Goal: Complete application form

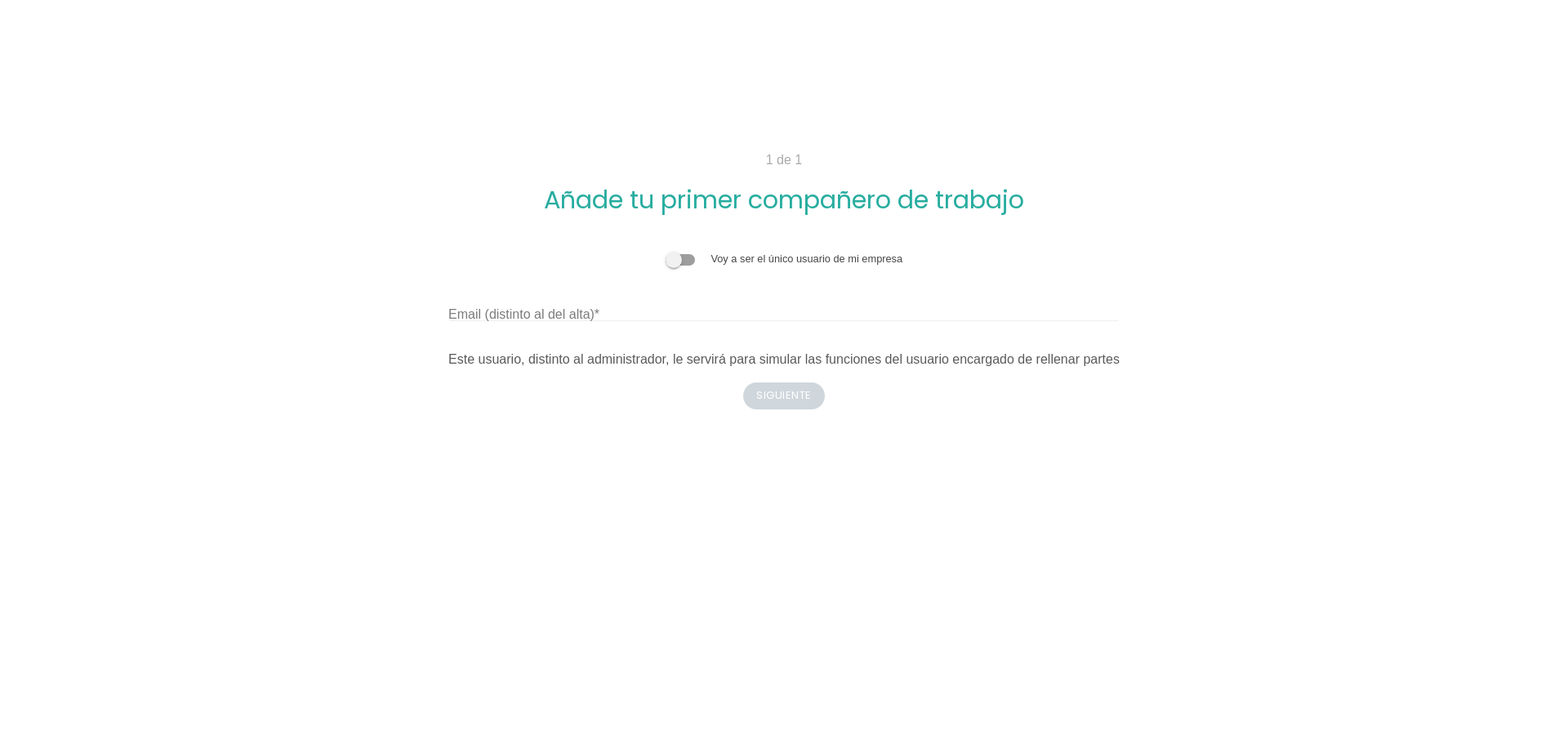
click at [670, 258] on span at bounding box center [680, 260] width 29 height 12
click at [665, 251] on input "checkbox" at bounding box center [665, 251] width 0 height 0
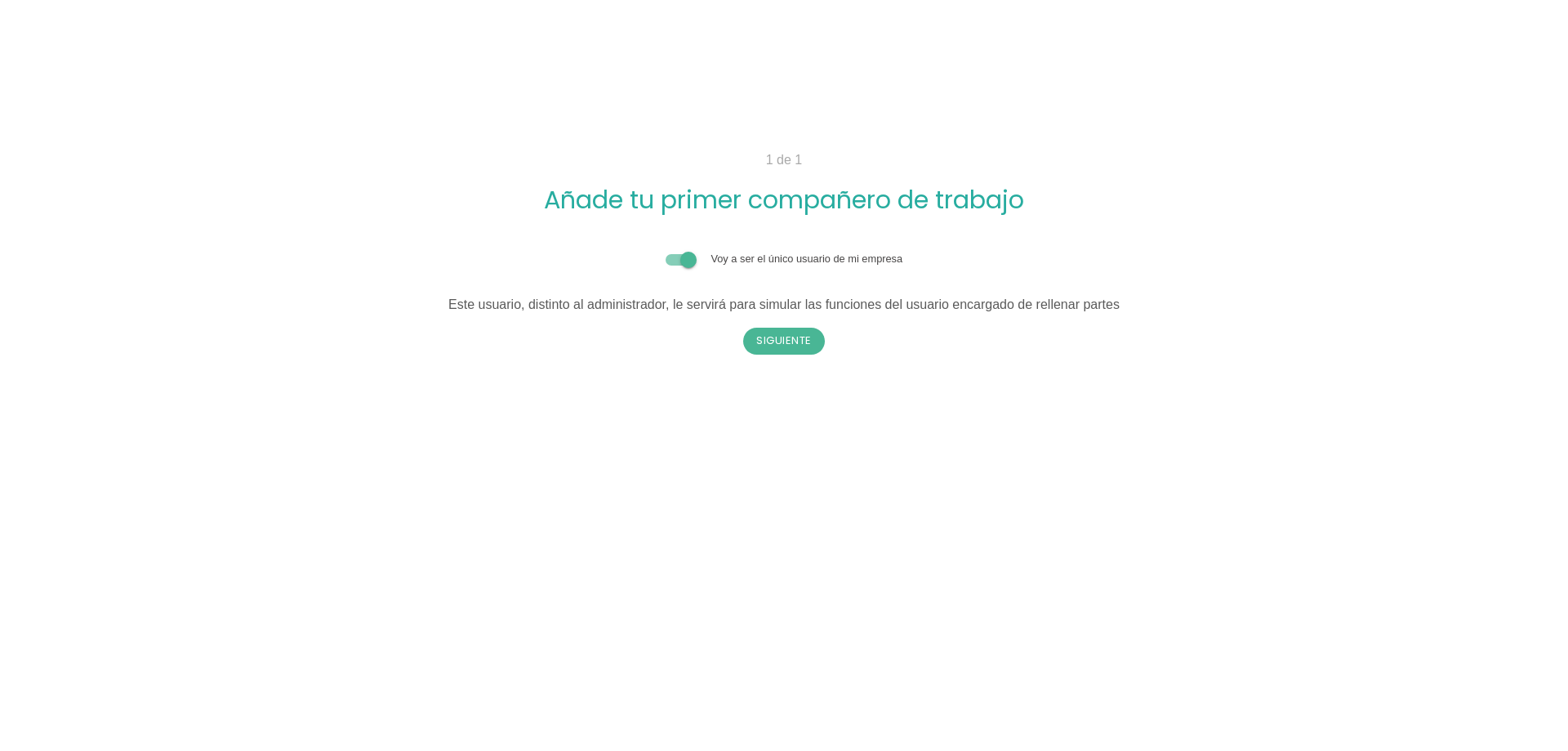
click at [691, 258] on span at bounding box center [680, 260] width 29 height 12
click at [665, 251] on input "checkbox" at bounding box center [665, 251] width 0 height 0
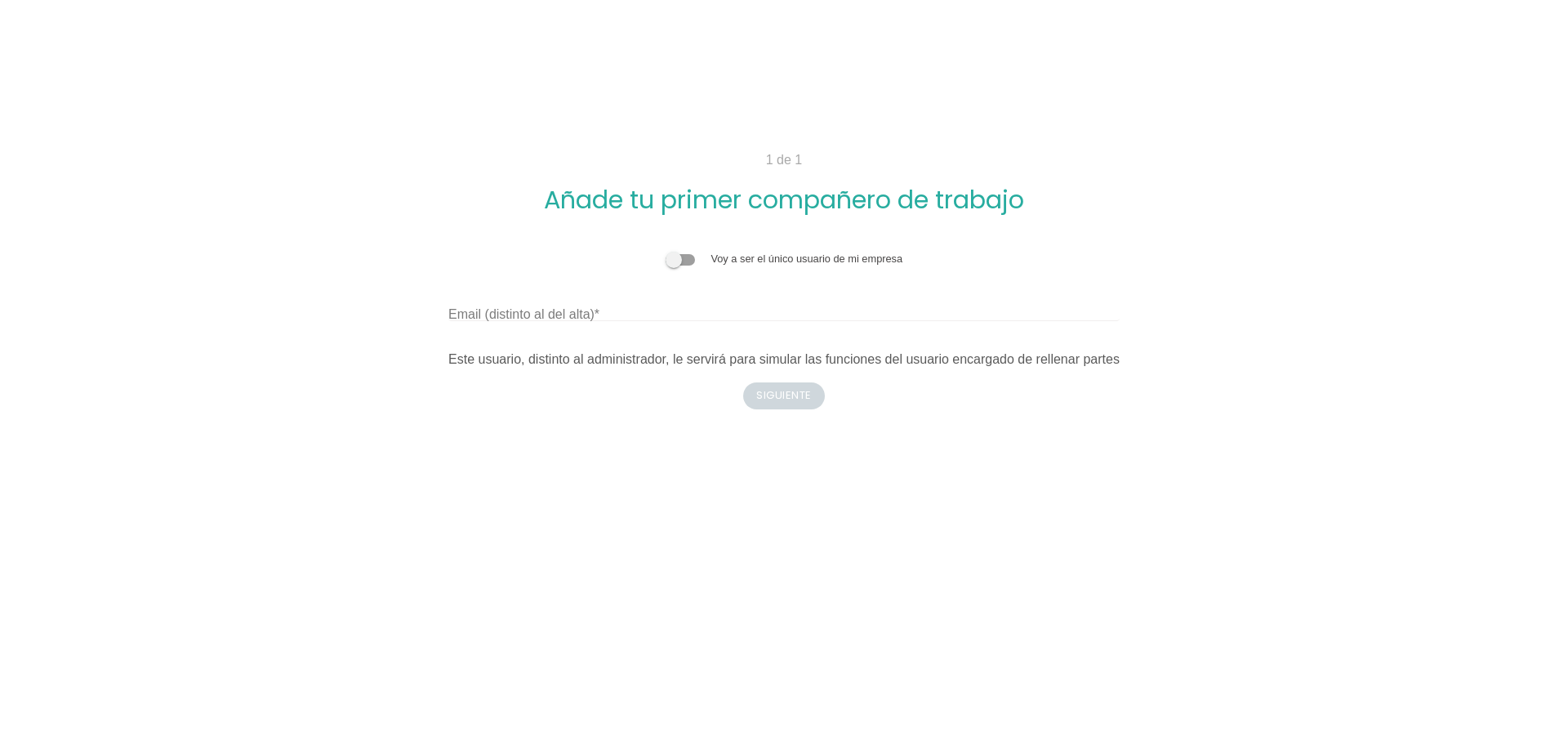
click at [561, 312] on label "Email (distinto al del alta)" at bounding box center [524, 315] width 151 height 19
click at [561, 312] on input "Email (distinto al del alta)" at bounding box center [784, 307] width 671 height 26
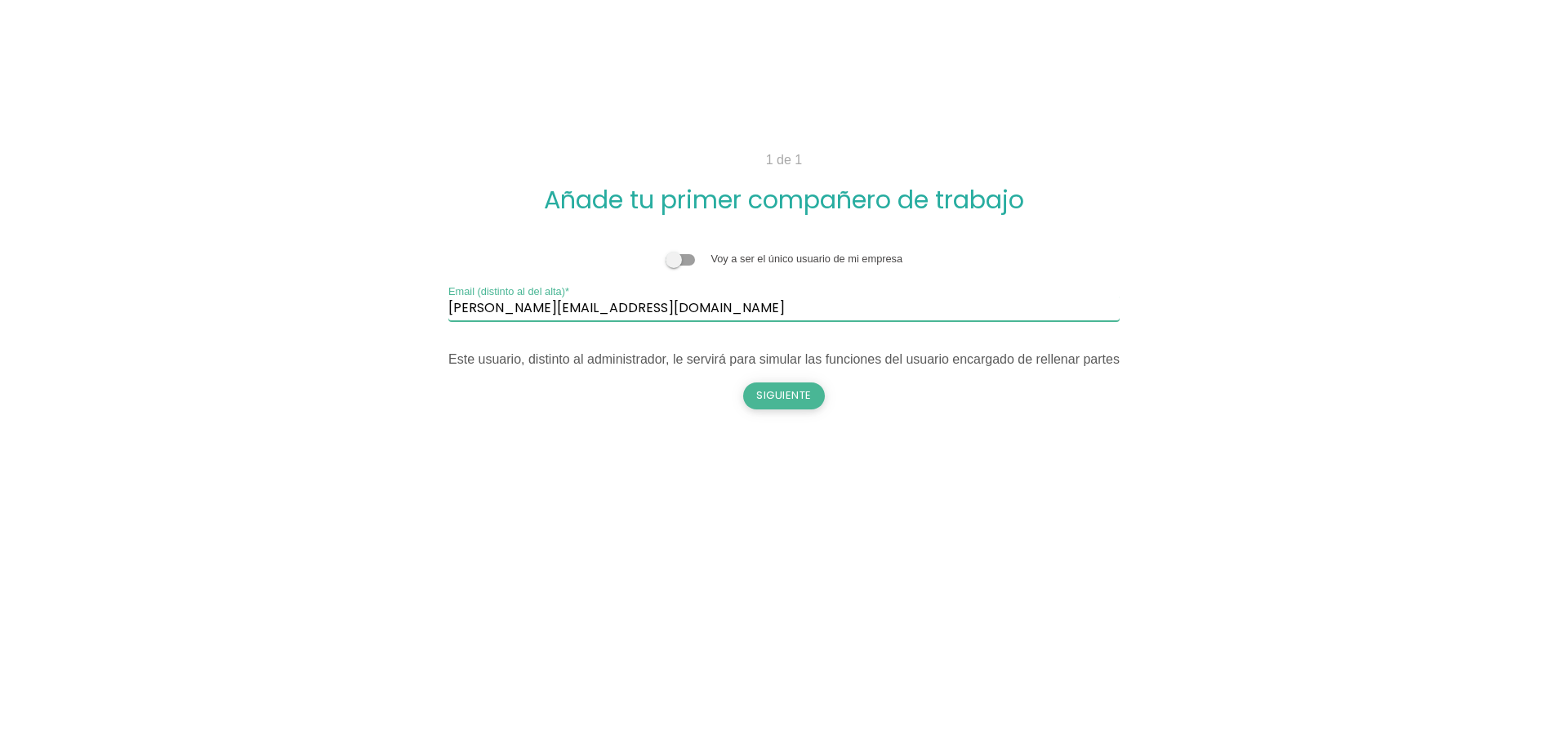
type input "[PERSON_NAME][EMAIL_ADDRESS][DOMAIN_NAME]"
click at [777, 394] on button "Siguiente" at bounding box center [784, 395] width 81 height 26
